Goal: Find contact information: Find contact information

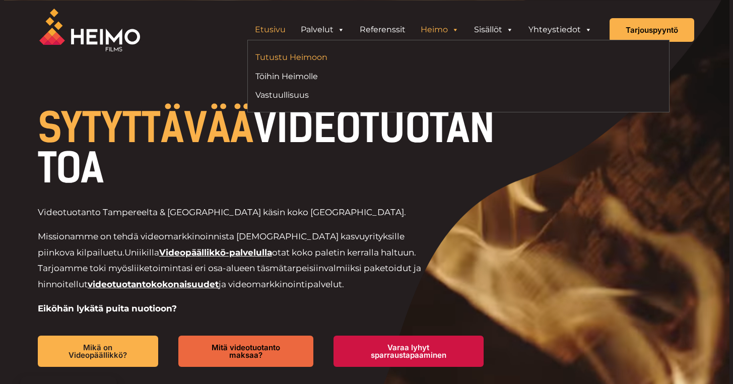
click at [308, 56] on link "Tutustu Heimoon" at bounding box center [352, 57] width 195 height 14
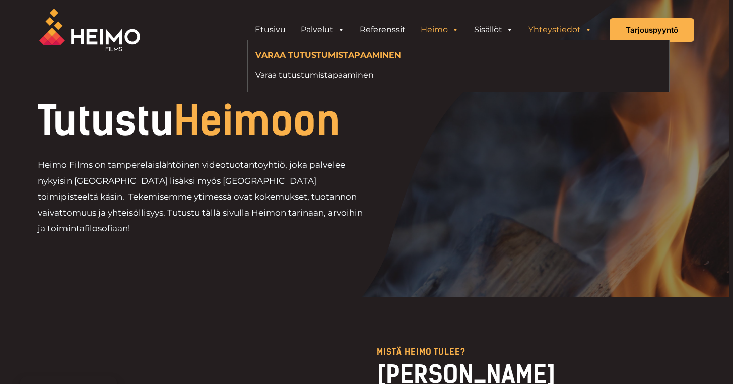
click at [565, 30] on link "Yhteystiedot" at bounding box center [560, 30] width 79 height 20
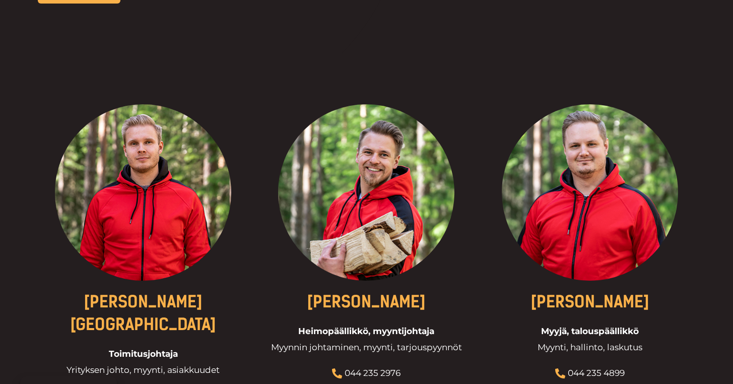
scroll to position [42, 0]
